Goal: Information Seeking & Learning: Learn about a topic

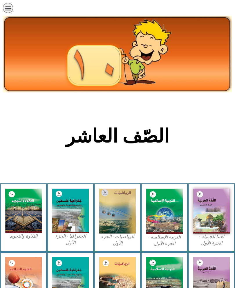
click at [216, 223] on img at bounding box center [211, 211] width 37 height 45
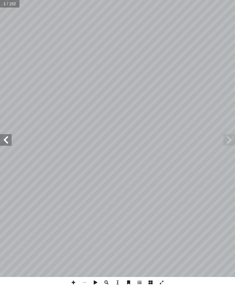
click at [8, 138] on span at bounding box center [6, 140] width 12 height 12
click at [4, 146] on span at bounding box center [6, 140] width 12 height 12
click at [1, 3] on input "text" at bounding box center [12, 4] width 24 height 8
type input "***"
click at [5, 140] on span at bounding box center [6, 140] width 12 height 12
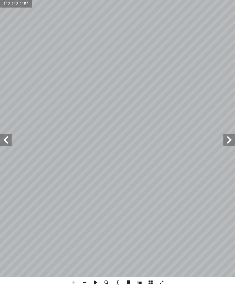
click at [4, 141] on span at bounding box center [6, 140] width 12 height 12
click at [9, 142] on span at bounding box center [6, 140] width 12 height 12
click at [9, 138] on span at bounding box center [6, 140] width 12 height 12
click at [4, 139] on span at bounding box center [6, 140] width 12 height 12
click at [8, 140] on span at bounding box center [6, 140] width 12 height 12
